Goal: Task Accomplishment & Management: Use online tool/utility

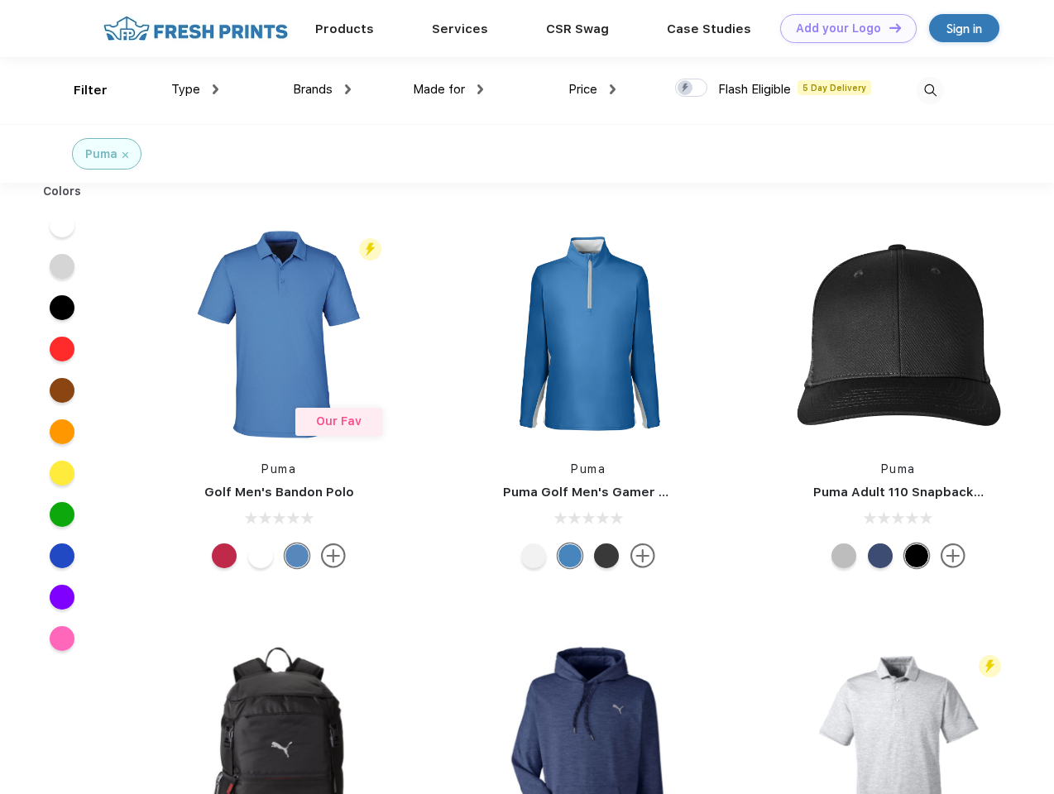
scroll to position [1, 0]
click at [842, 28] on link "Add your Logo Design Tool" at bounding box center [848, 28] width 136 height 29
click at [0, 0] on div "Design Tool" at bounding box center [0, 0] width 0 height 0
click at [888, 27] on link "Add your Logo Design Tool" at bounding box center [848, 28] width 136 height 29
click at [79, 90] on div "Filter" at bounding box center [91, 90] width 34 height 19
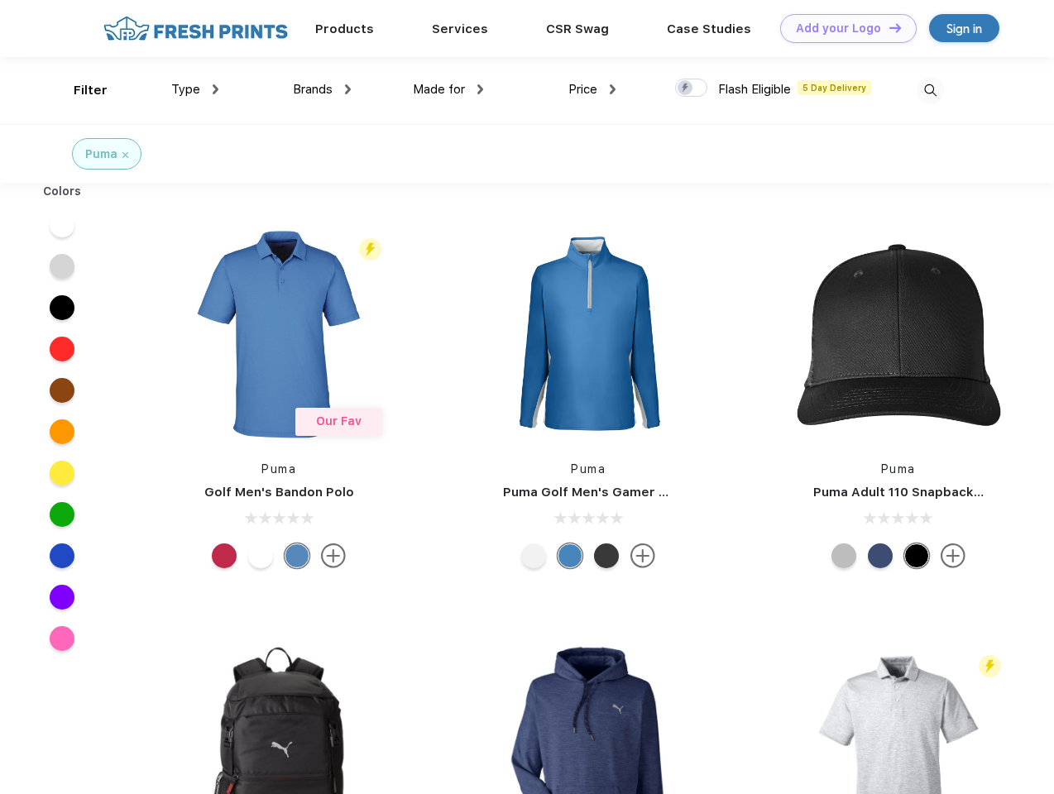
click at [195, 89] on span "Type" at bounding box center [185, 89] width 29 height 15
click at [322, 89] on span "Brands" at bounding box center [313, 89] width 40 height 15
click at [448, 89] on span "Made for" at bounding box center [439, 89] width 52 height 15
click at [592, 89] on span "Price" at bounding box center [582, 89] width 29 height 15
click at [692, 89] on div at bounding box center [691, 88] width 32 height 18
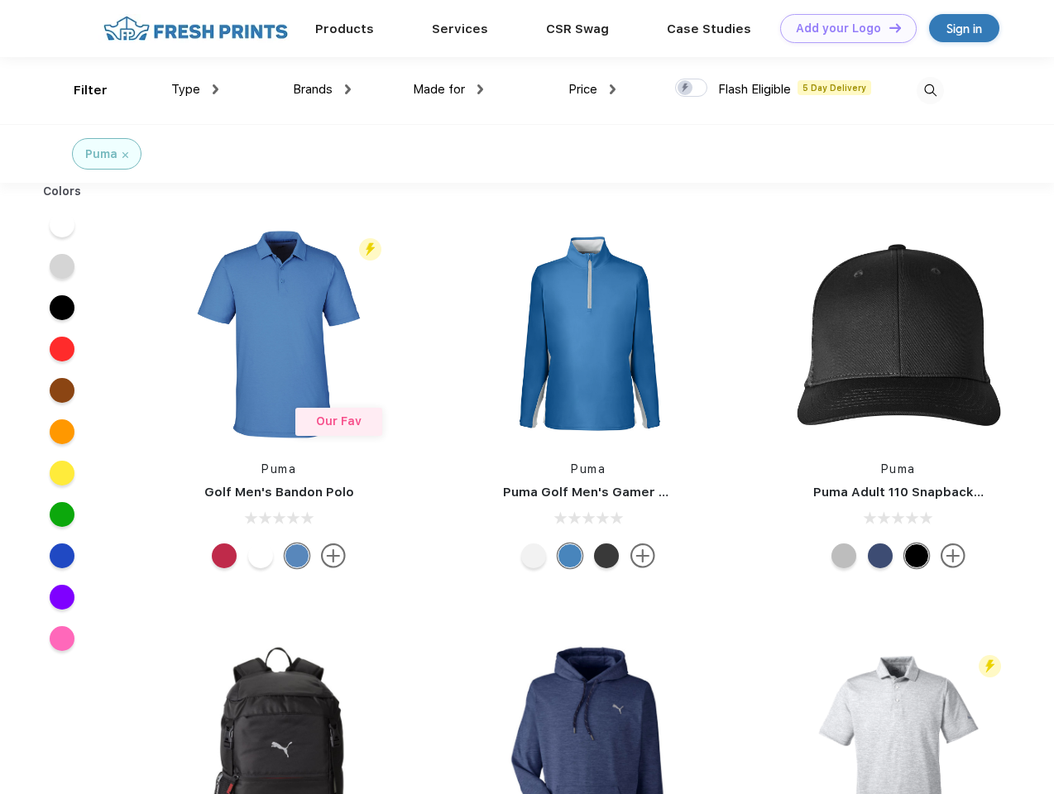
click at [686, 89] on input "checkbox" at bounding box center [680, 83] width 11 height 11
click at [930, 90] on img at bounding box center [930, 90] width 27 height 27
